Goal: Ask a question

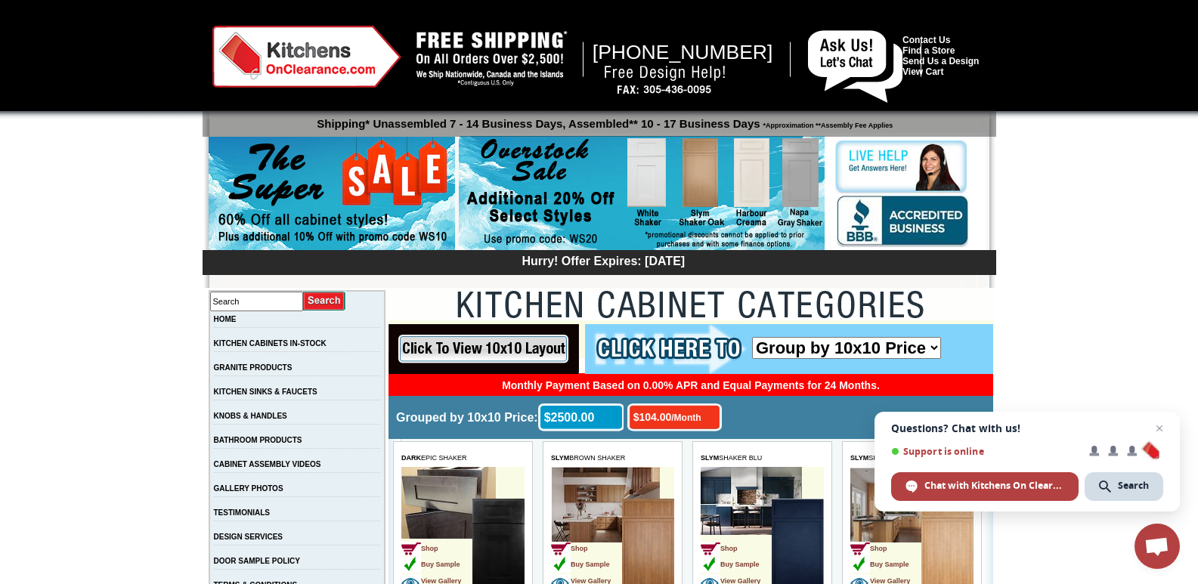
click at [903, 35] on link "Contact Us" at bounding box center [927, 40] width 48 height 11
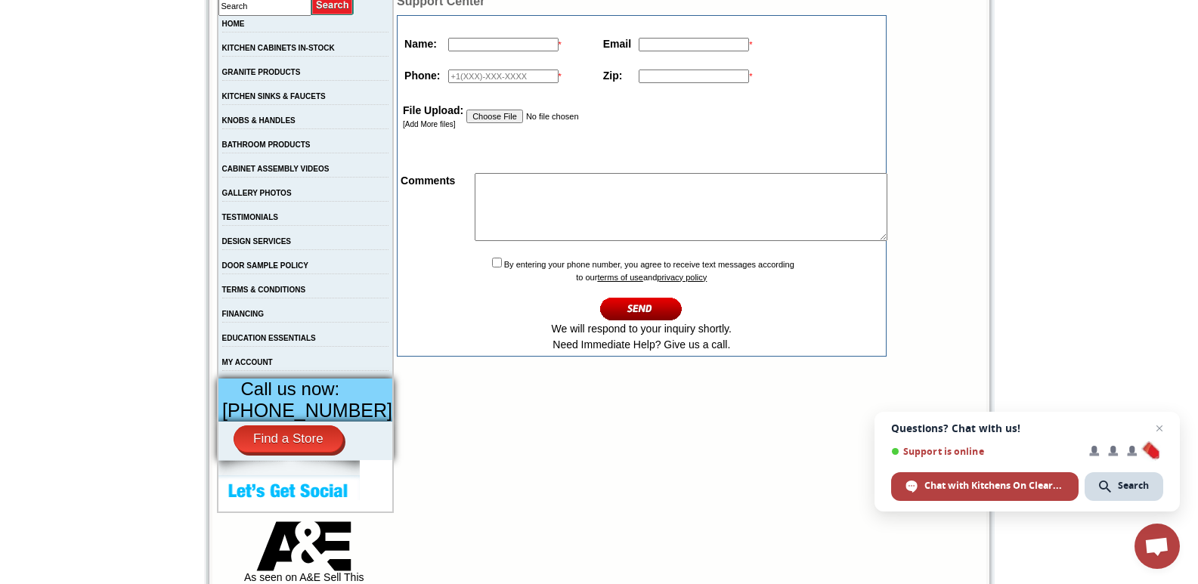
scroll to position [302, 0]
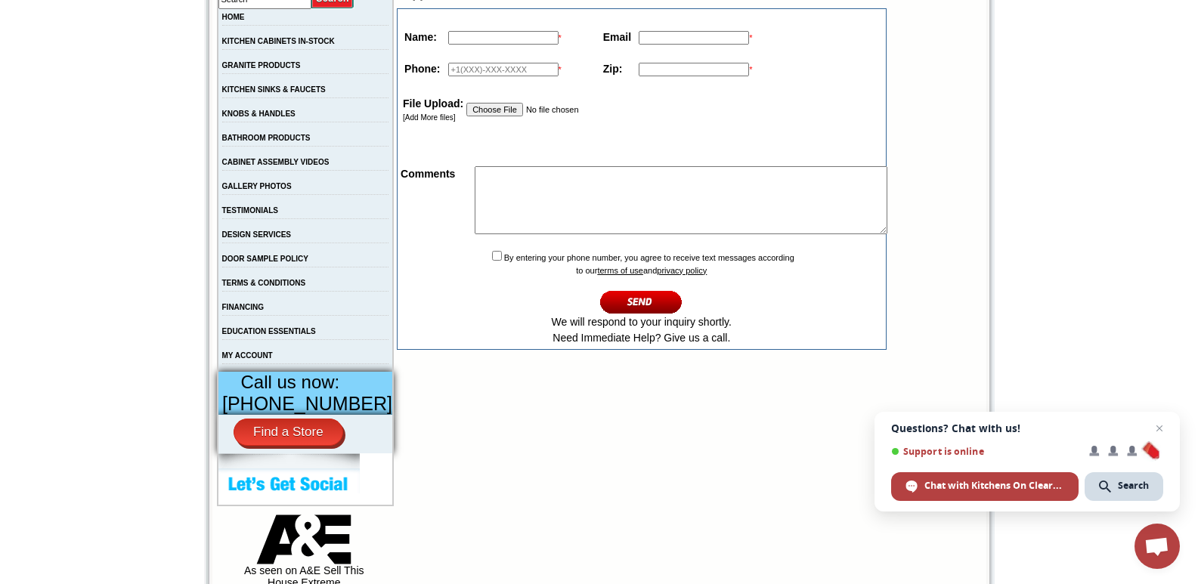
click at [538, 66] on input "text" at bounding box center [503, 70] width 110 height 14
type input "14243279067"
type input "David Lopez"
type input "david@thesummaconsultingllc.com"
type input "78701"
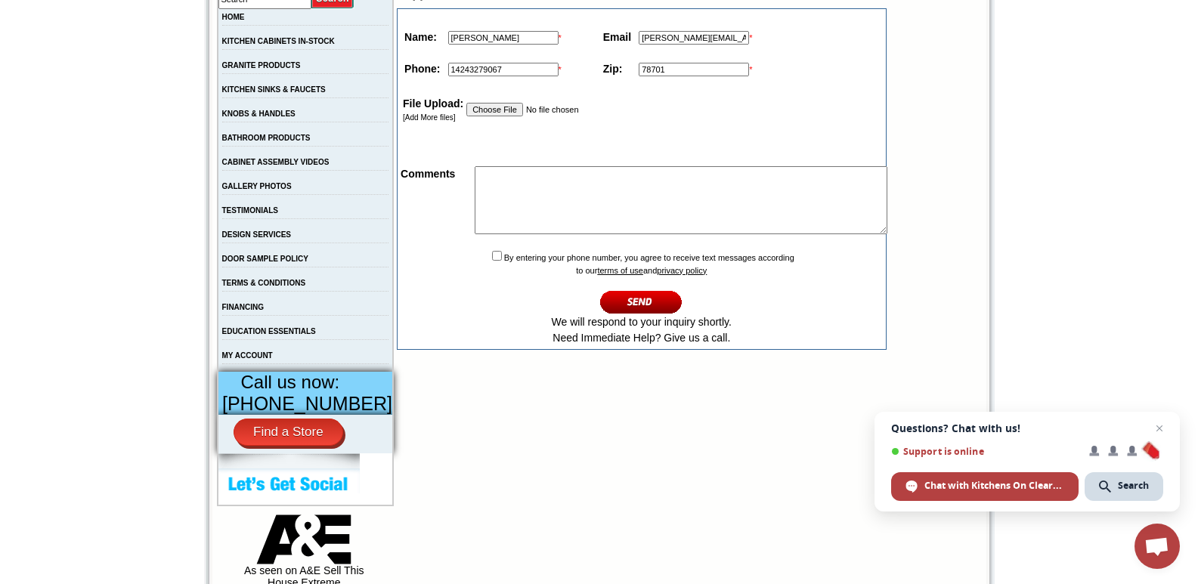
click at [530, 198] on textarea at bounding box center [681, 200] width 413 height 68
paste textarea "Hi, Do you know if your current cash flow supports your growth plans? We recent…"
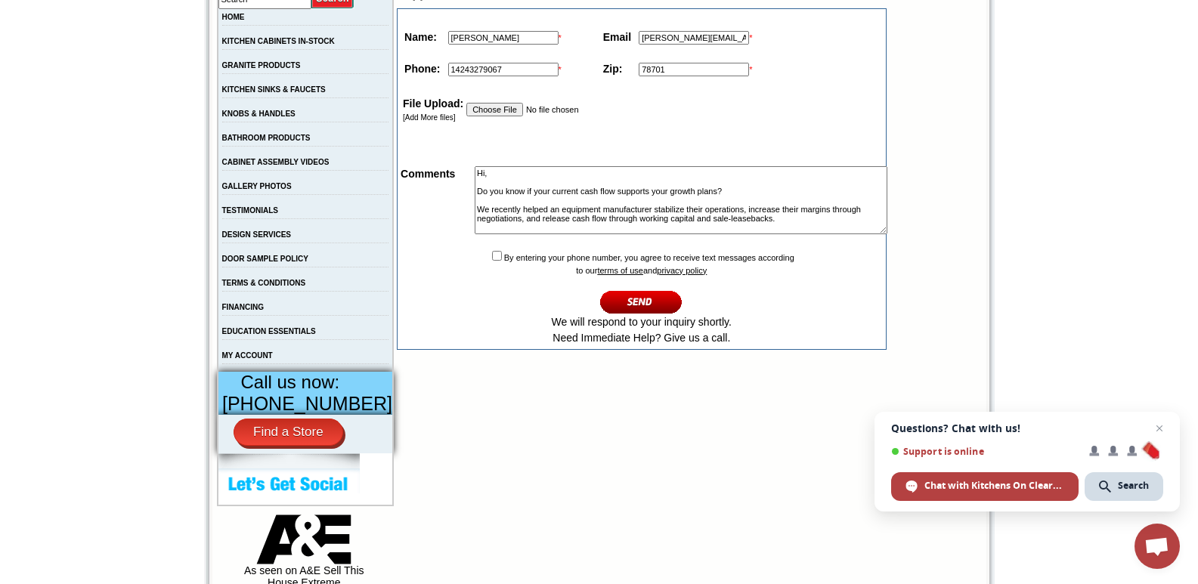
scroll to position [166, 0]
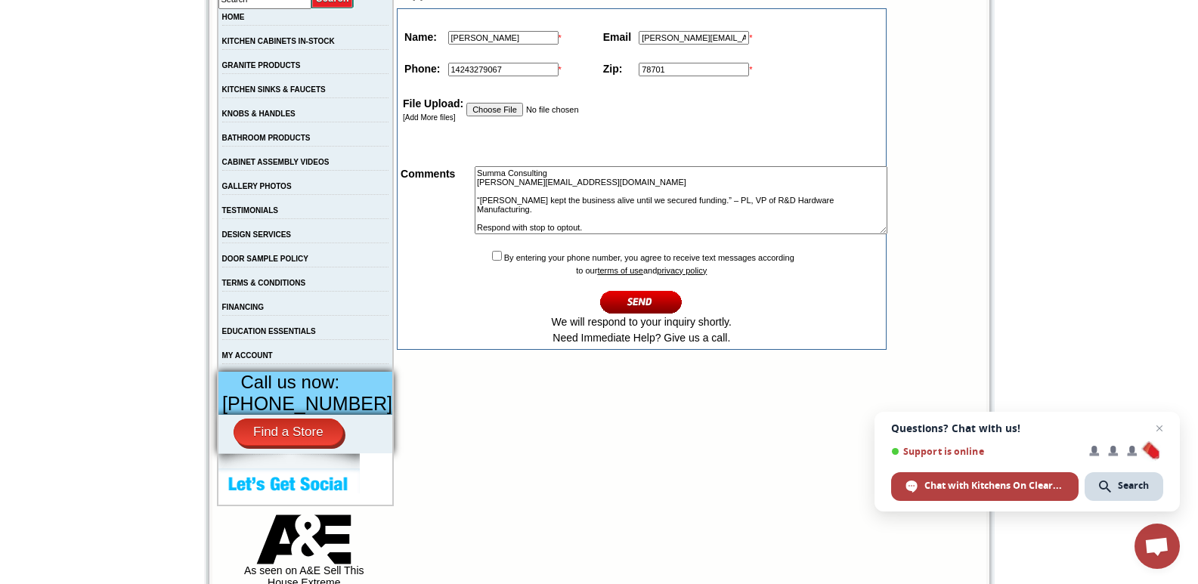
type textarea "Hi, Do you know if your current cash flow supports your growth plans? We recent…"
click at [492, 251] on input "checkbox" at bounding box center [497, 256] width 10 height 10
checkbox input "true"
click at [571, 214] on textarea "Hi, Do you know if your current cash flow supports your growth plans? We recent…" at bounding box center [681, 200] width 413 height 68
click at [624, 300] on input "image" at bounding box center [641, 302] width 82 height 25
